Goal: Task Accomplishment & Management: Manage account settings

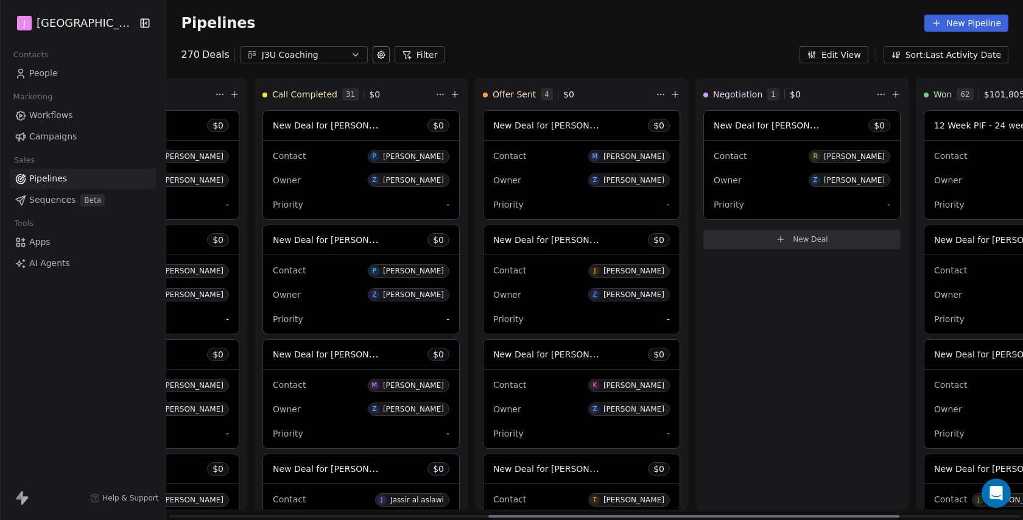
scroll to position [0, 697]
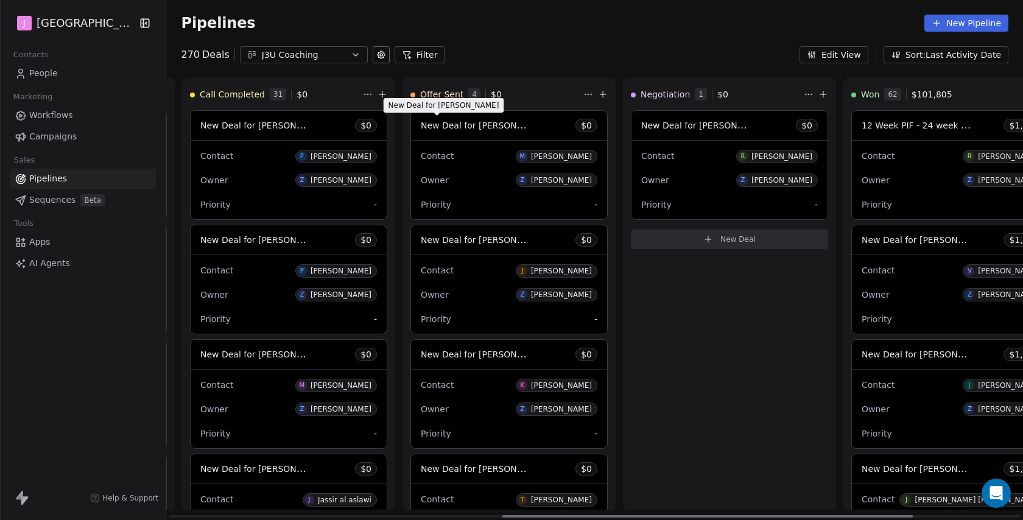
click at [469, 124] on span "New Deal for [PERSON_NAME]" at bounding box center [485, 125] width 128 height 12
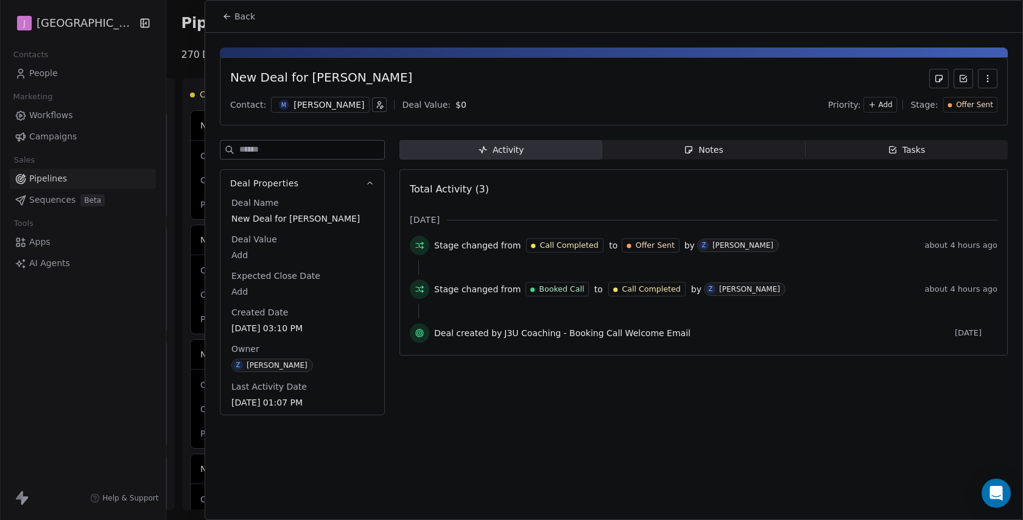
click at [966, 101] on span "Offer Sent" at bounding box center [974, 105] width 37 height 10
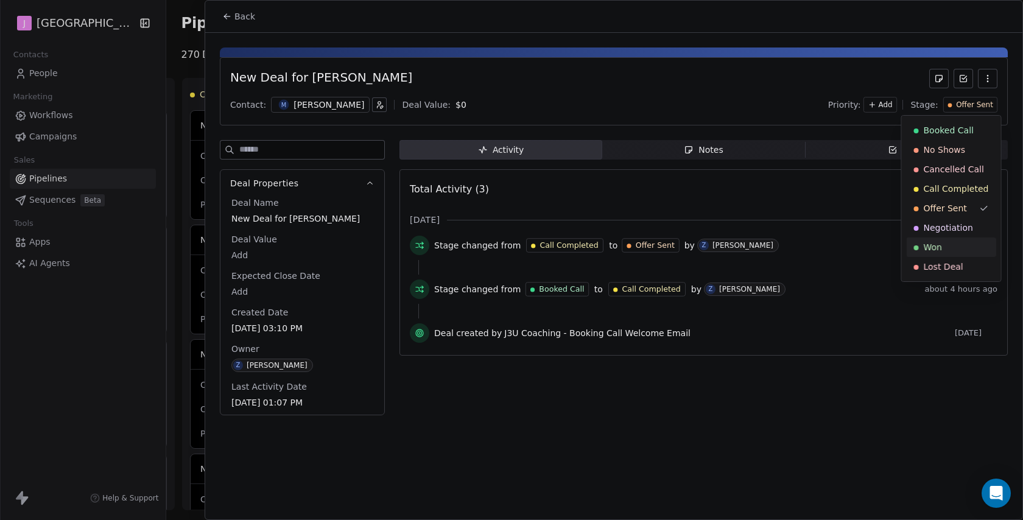
click at [939, 245] on span "Won" at bounding box center [933, 247] width 18 height 12
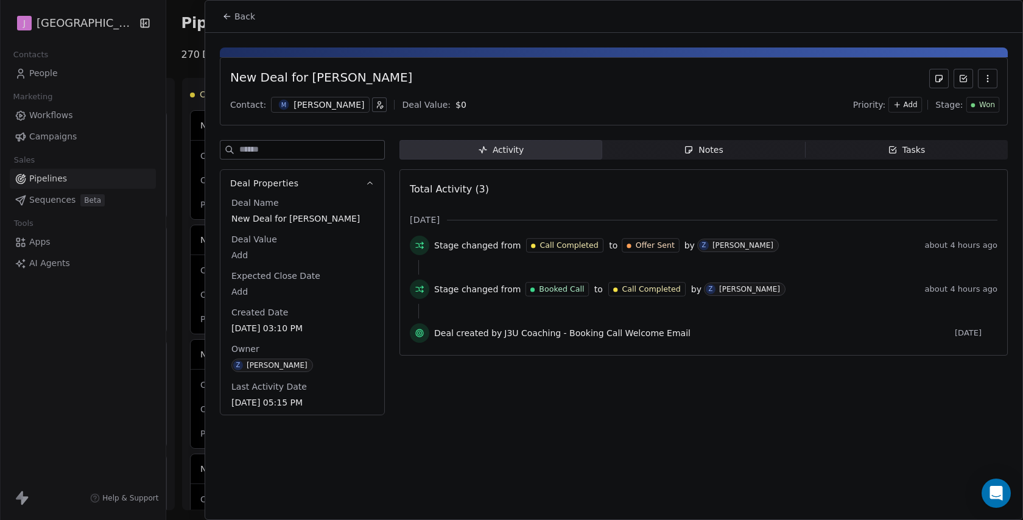
click at [244, 255] on body "J J3 University Contacts People Marketing Workflows Campaigns Sales Pipelines S…" at bounding box center [511, 260] width 1023 height 520
type input "*****"
click at [435, 66] on html "J J3 University Contacts People Marketing Workflows Campaigns Sales Pipelines S…" at bounding box center [511, 260] width 1023 height 520
click at [242, 15] on span "Back" at bounding box center [244, 16] width 21 height 12
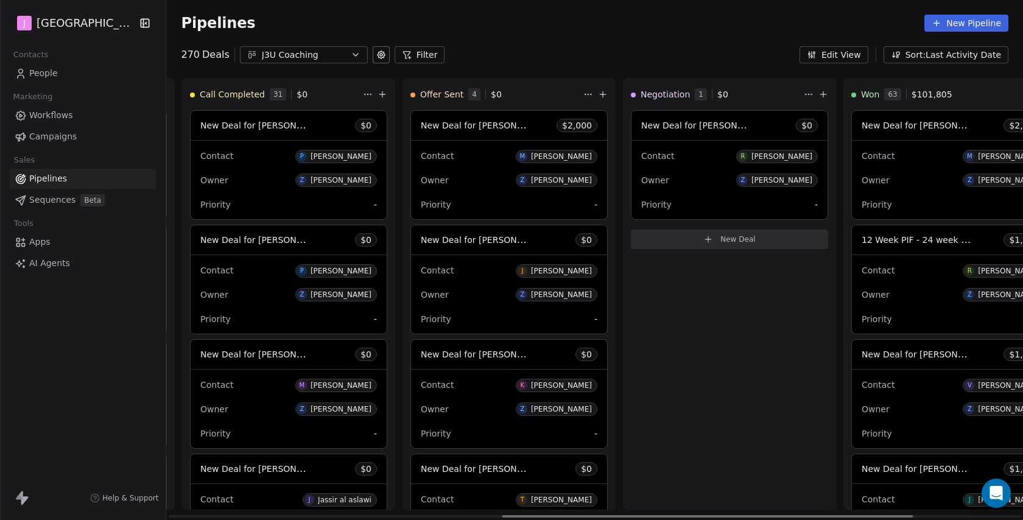
click at [462, 123] on span "New Deal for [PERSON_NAME]" at bounding box center [485, 125] width 128 height 12
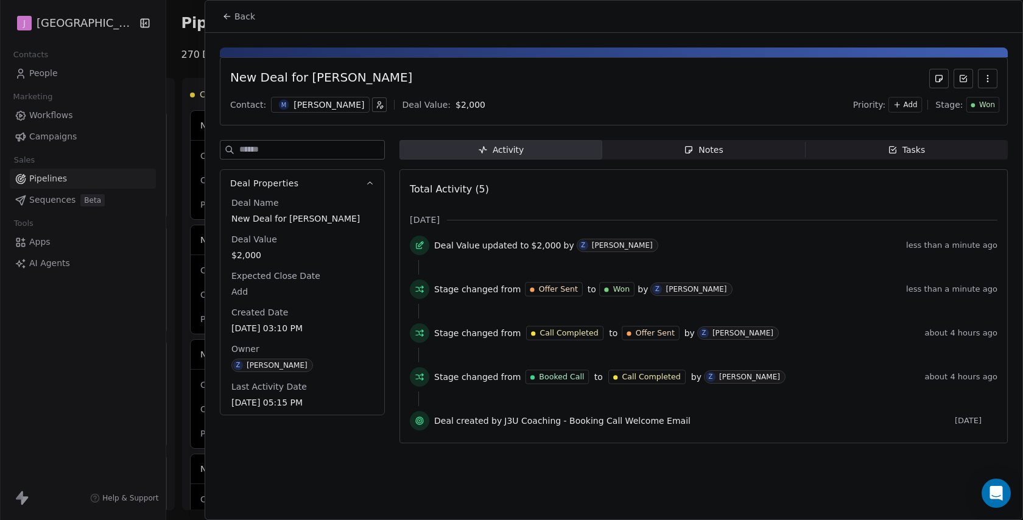
click at [314, 107] on div "[PERSON_NAME]" at bounding box center [328, 105] width 71 height 12
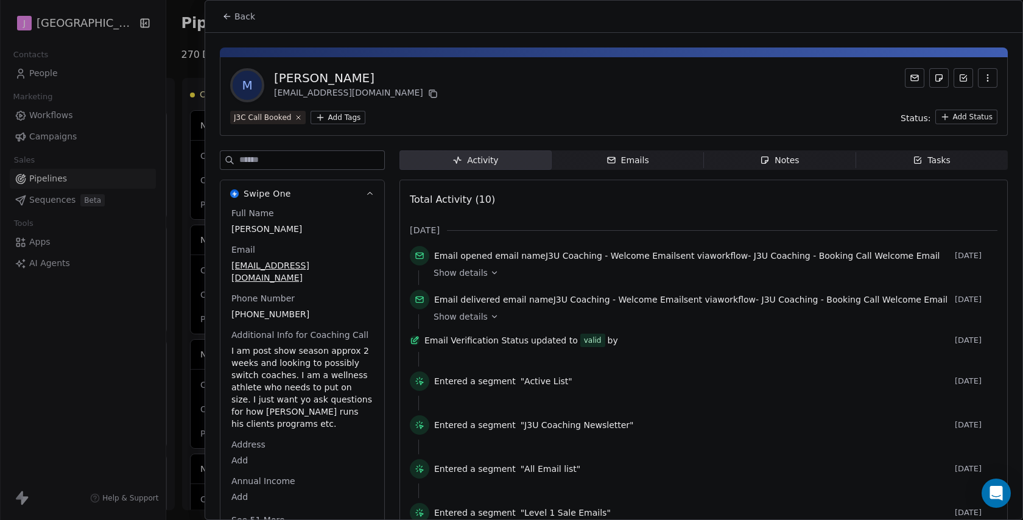
scroll to position [6, 0]
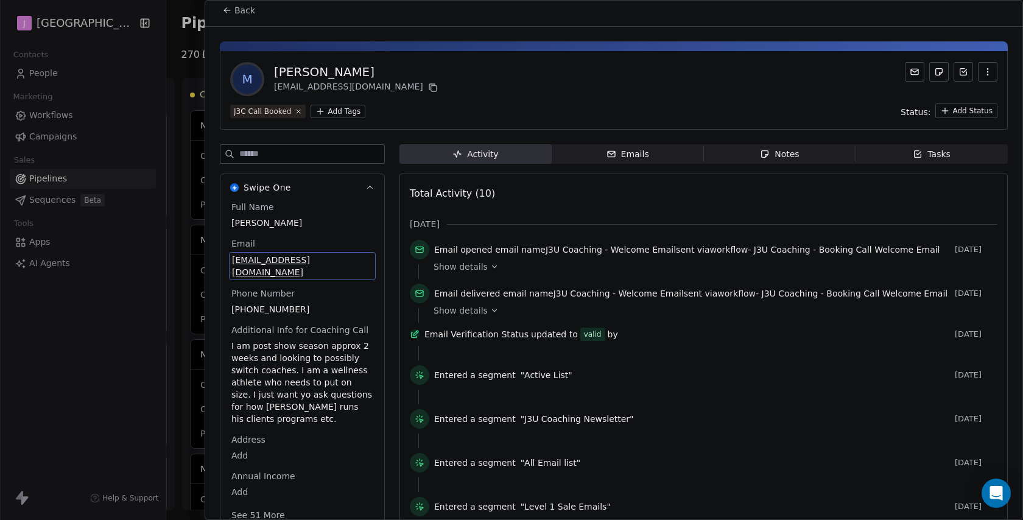
drag, startPoint x: 232, startPoint y: 266, endPoint x: 329, endPoint y: 266, distance: 97.4
click at [329, 267] on div "[EMAIL_ADDRESS][DOMAIN_NAME]" at bounding box center [302, 266] width 147 height 28
click at [326, 256] on span "[EMAIL_ADDRESS][DOMAIN_NAME]" at bounding box center [302, 266] width 141 height 24
click at [327, 268] on input "**********" at bounding box center [302, 267] width 141 height 24
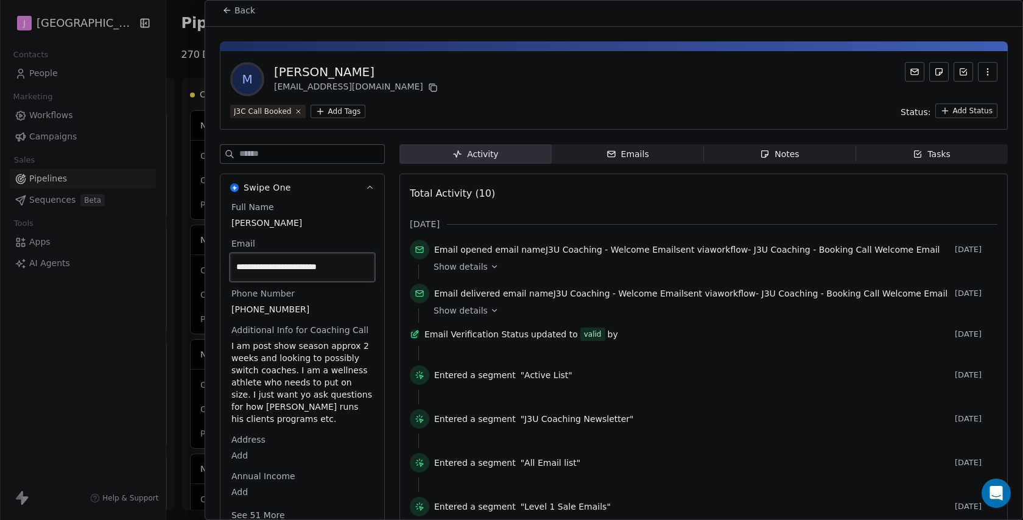
click at [327, 268] on input "**********" at bounding box center [302, 267] width 141 height 24
click at [239, 29] on html "J J3 University Contacts People Marketing Workflows Campaigns Sales Pipelines S…" at bounding box center [511, 260] width 1023 height 520
click at [239, 21] on div "Back" at bounding box center [613, 11] width 817 height 32
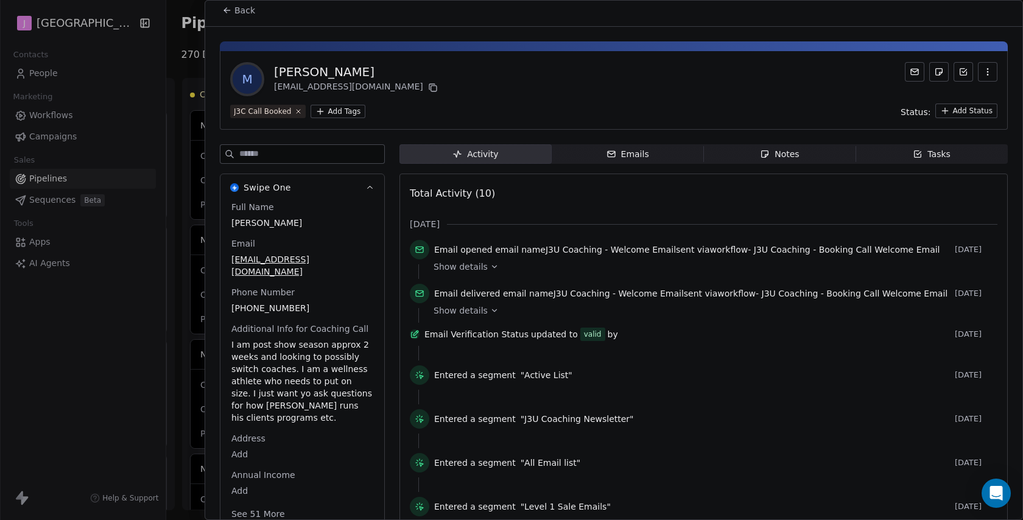
click at [239, 12] on span "Back" at bounding box center [244, 10] width 21 height 12
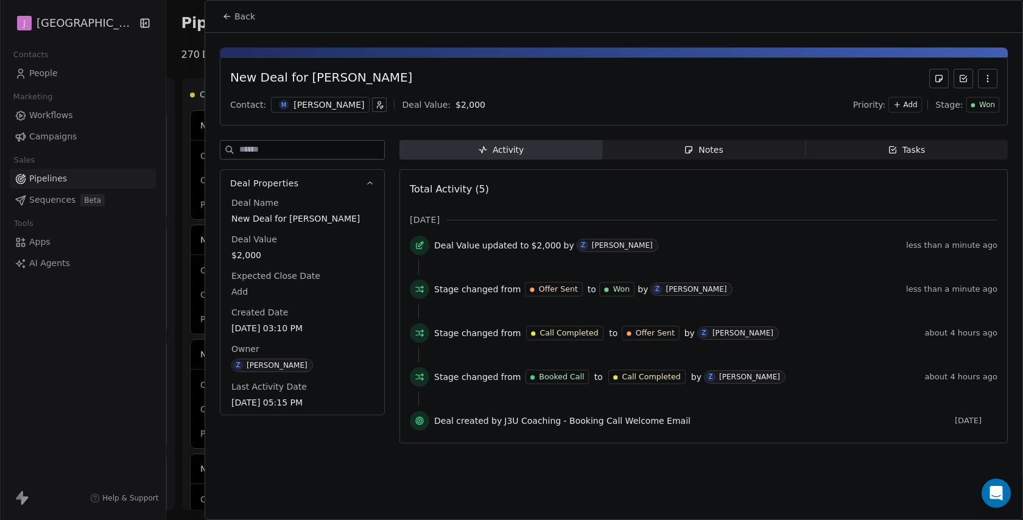
click at [88, 121] on div at bounding box center [511, 260] width 1023 height 520
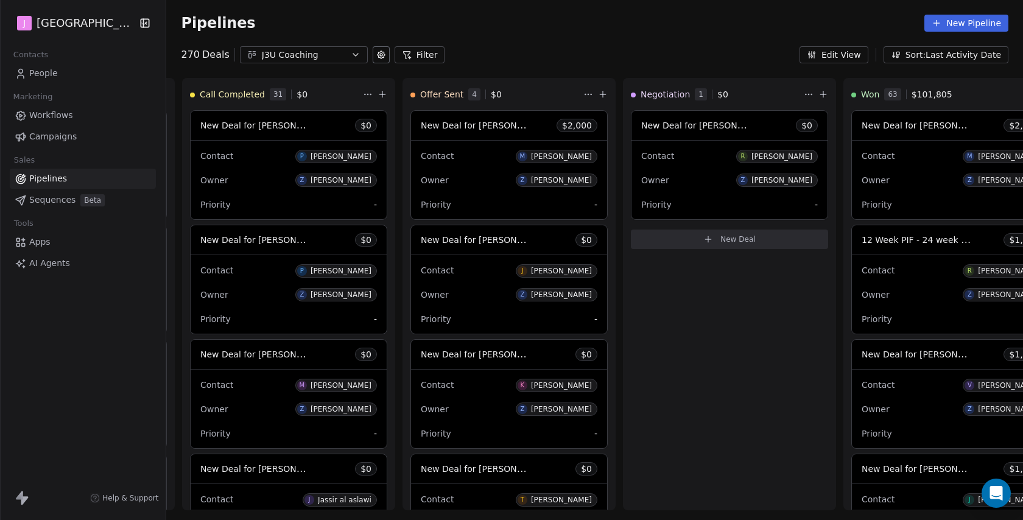
click at [63, 116] on span "Workflows" at bounding box center [51, 115] width 44 height 13
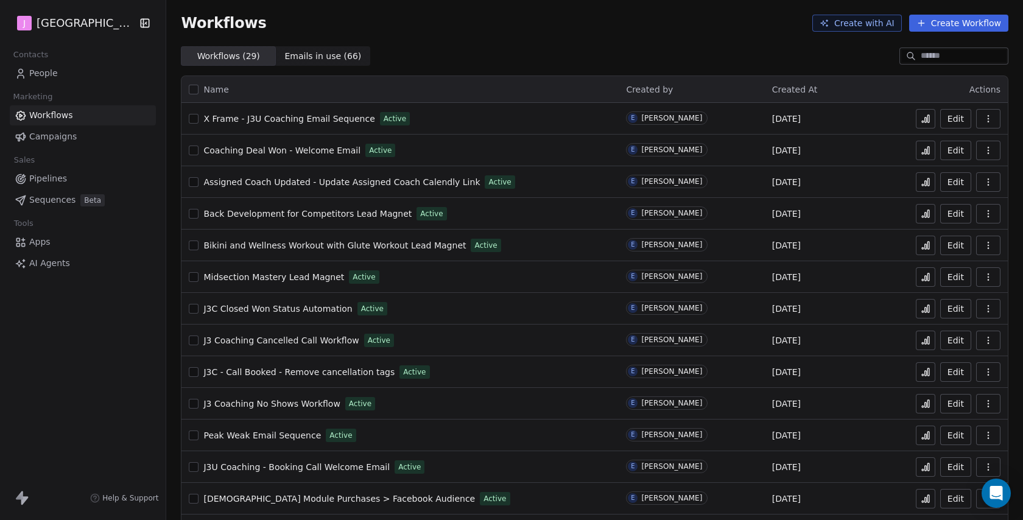
click at [59, 72] on link "People" at bounding box center [83, 73] width 146 height 20
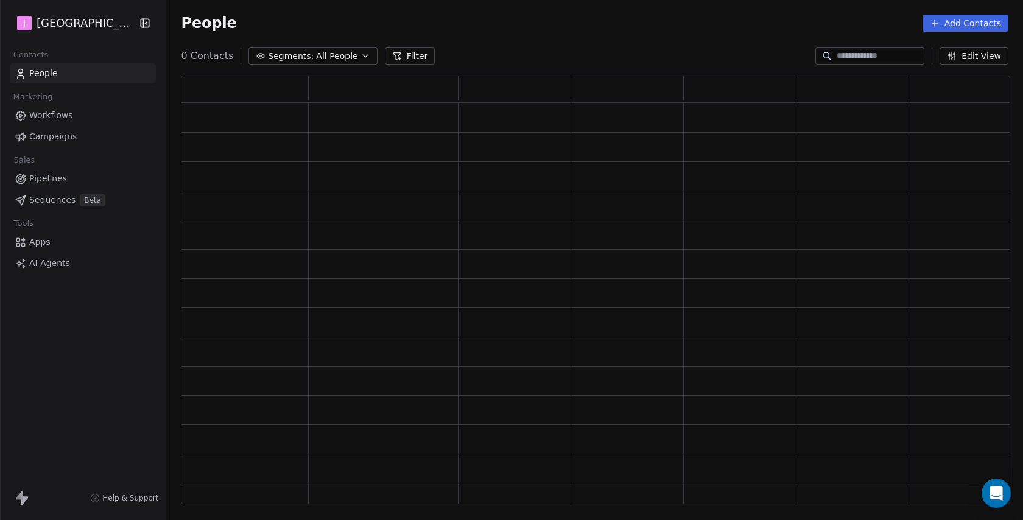
scroll to position [428, 829]
click at [860, 53] on input at bounding box center [879, 56] width 85 height 12
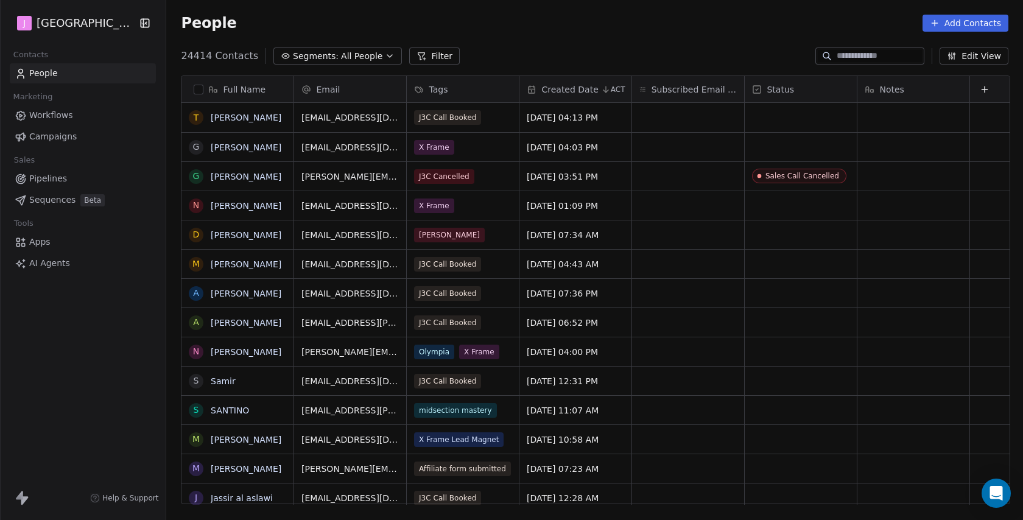
scroll to position [457, 859]
paste input "**********"
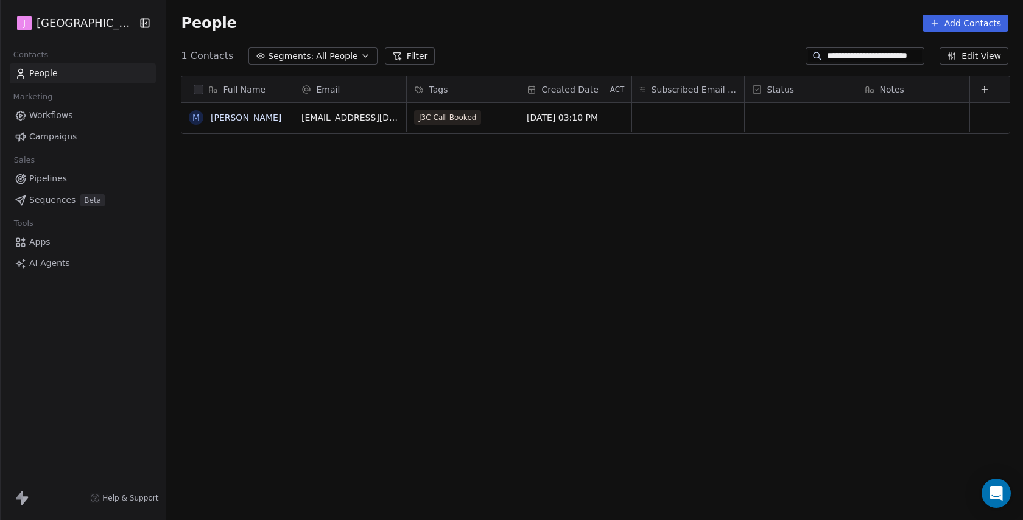
type input "**********"
click at [815, 114] on div "grid" at bounding box center [801, 117] width 112 height 29
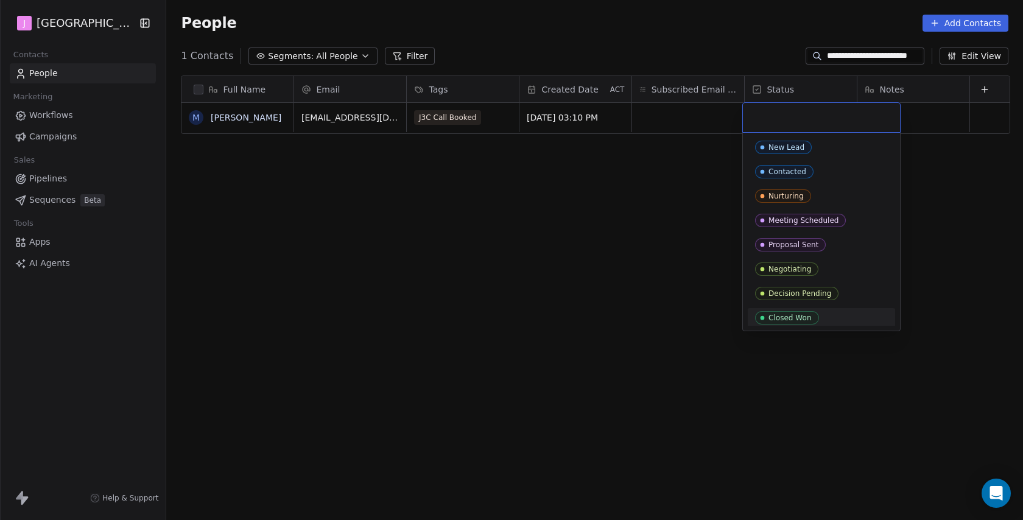
click at [797, 318] on div "Closed Won" at bounding box center [789, 318] width 43 height 9
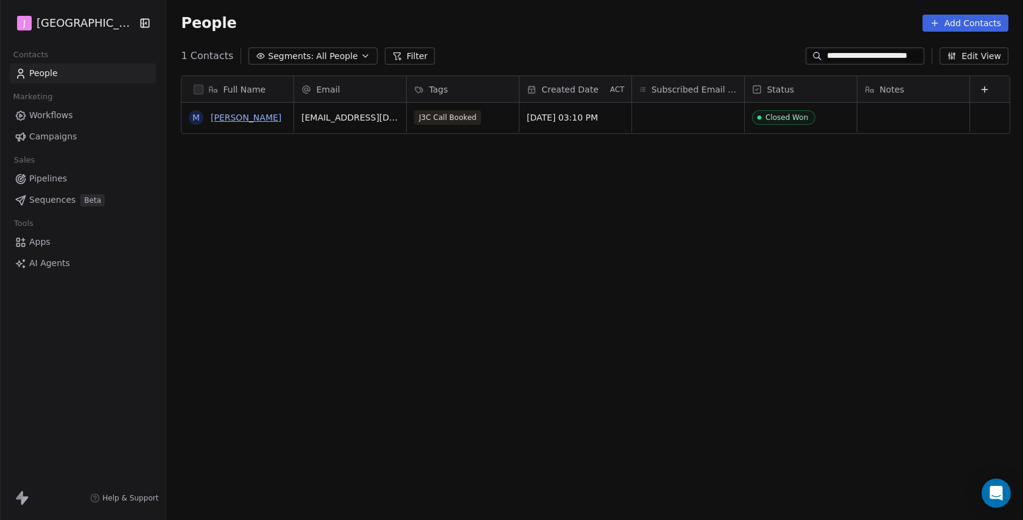
click at [261, 122] on link "[PERSON_NAME]" at bounding box center [246, 118] width 71 height 10
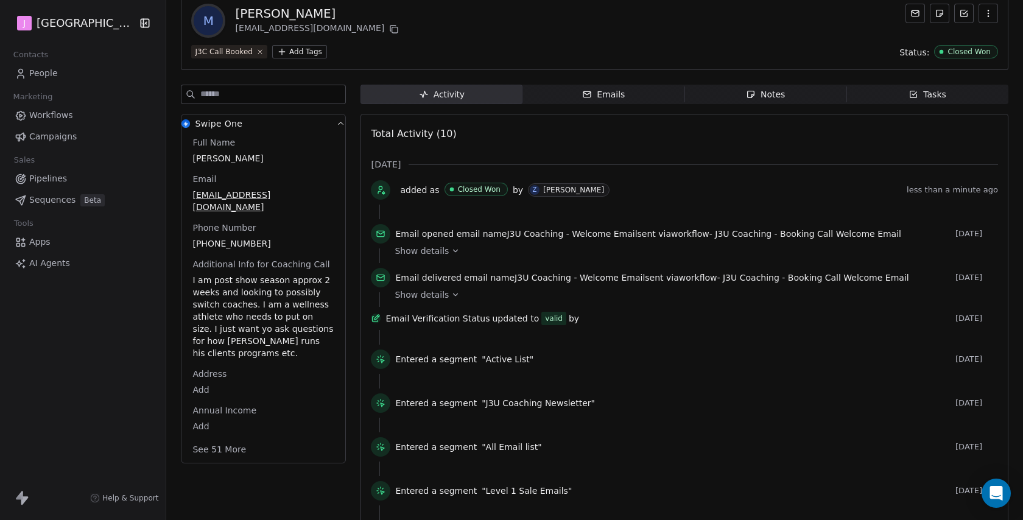
scroll to position [78, 0]
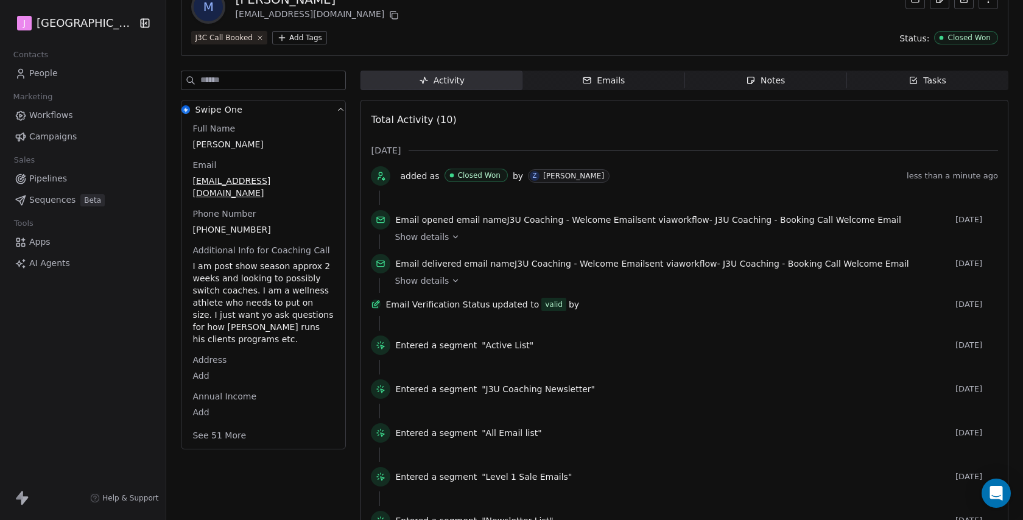
click at [227, 424] on button "See 51 More" at bounding box center [219, 435] width 68 height 22
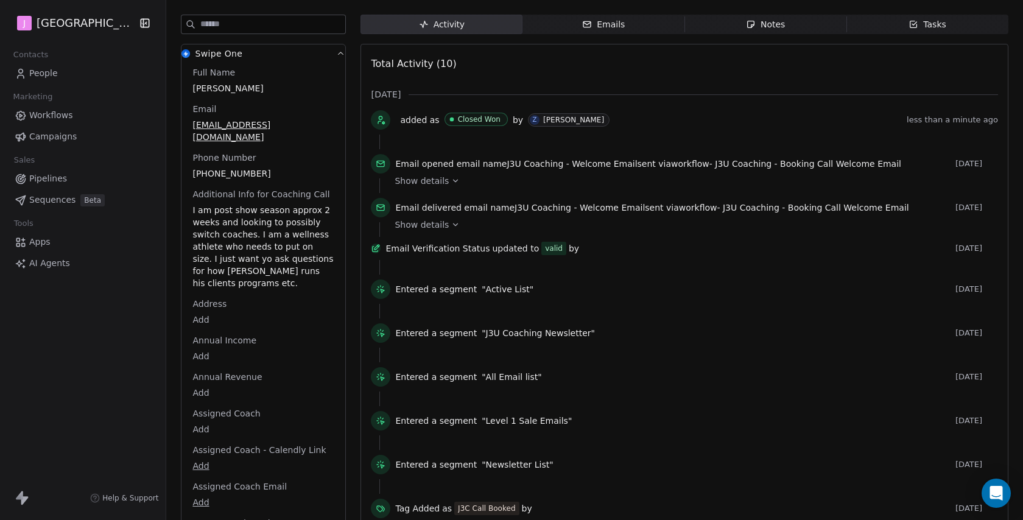
click at [202, 409] on body "J J3 University Contacts People Marketing Workflows Campaigns Sales Pipelines S…" at bounding box center [511, 260] width 1023 height 520
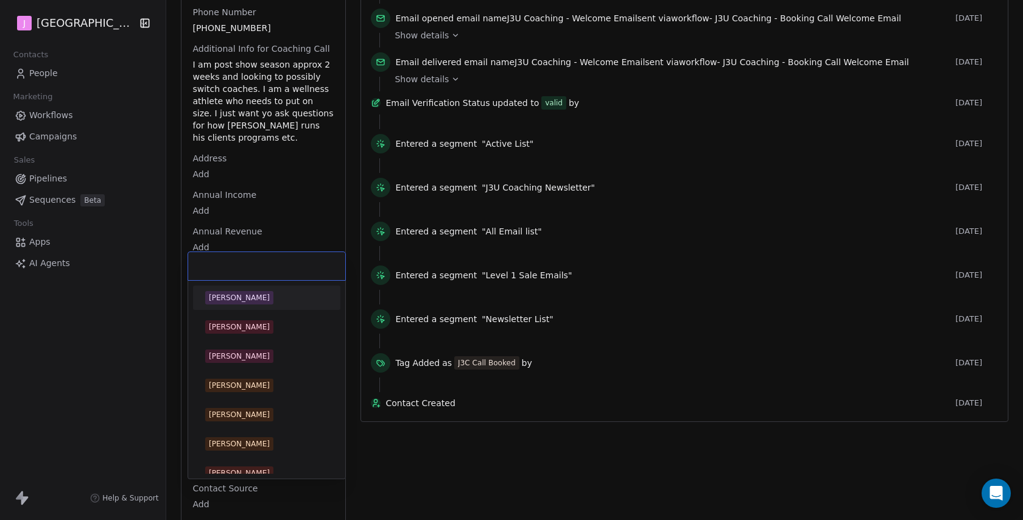
click at [253, 308] on div "[PERSON_NAME]" at bounding box center [266, 298] width 147 height 24
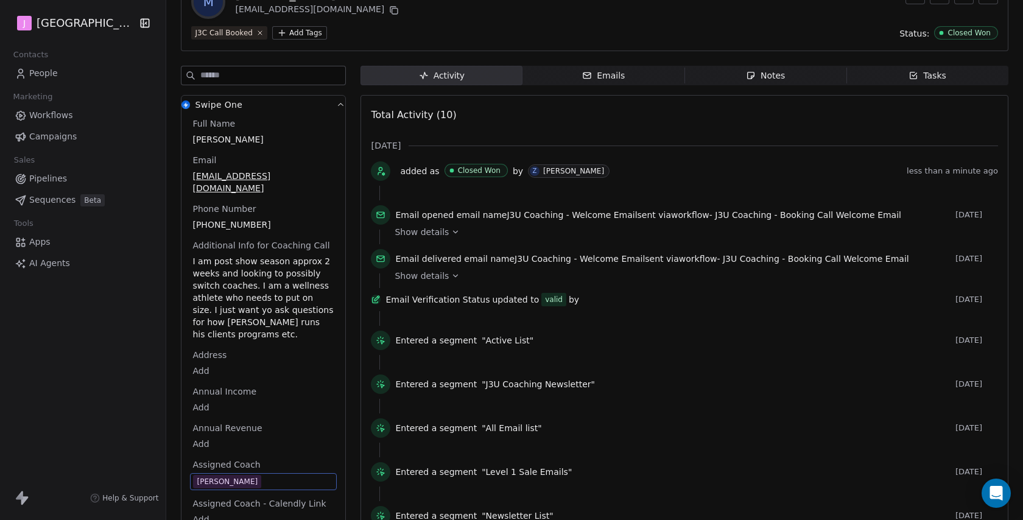
scroll to position [0, 0]
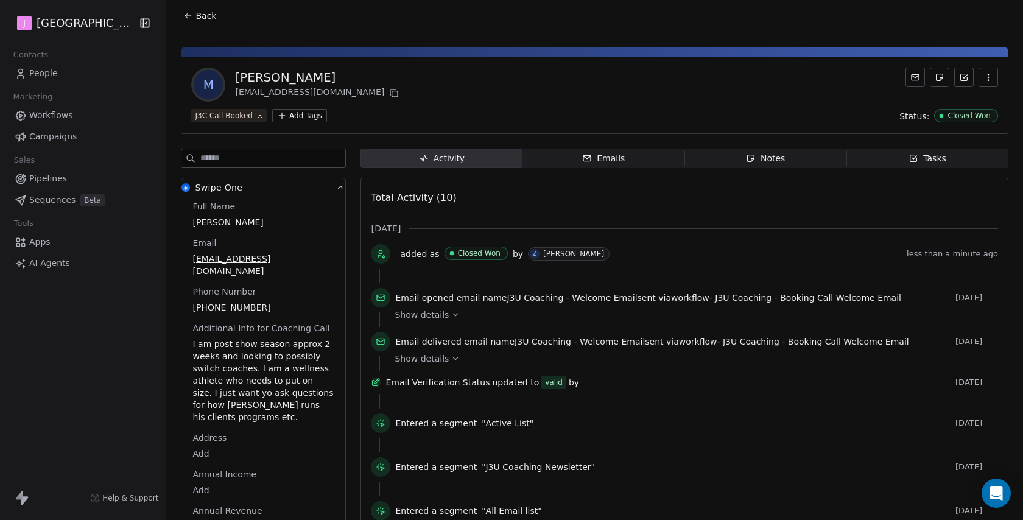
click at [211, 13] on span "Back" at bounding box center [205, 16] width 21 height 12
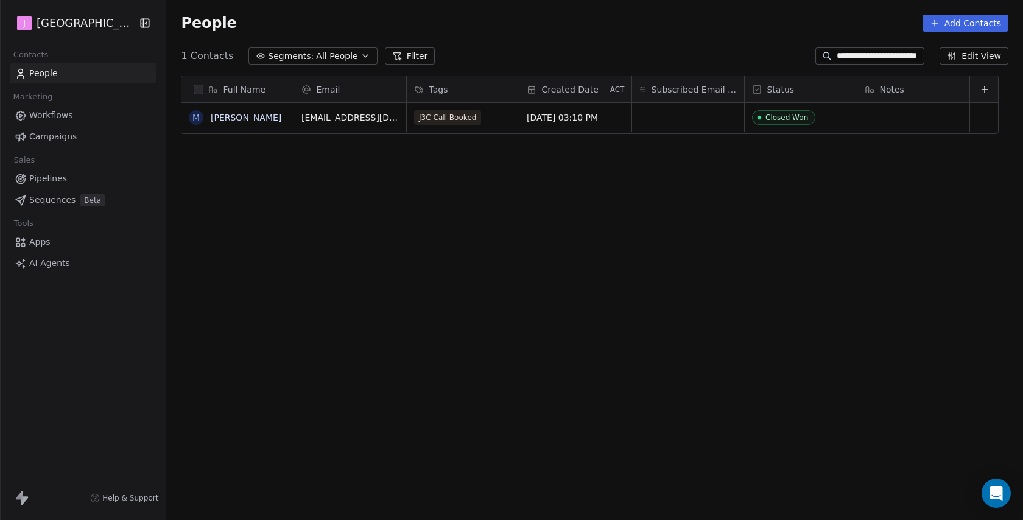
scroll to position [457, 859]
click at [60, 177] on span "Pipelines" at bounding box center [48, 178] width 38 height 13
